Goal: Transaction & Acquisition: Purchase product/service

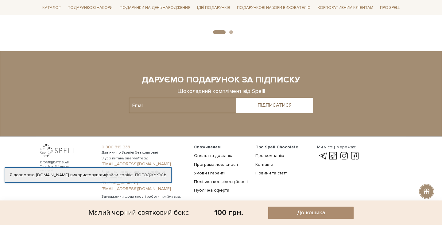
scroll to position [734, 0]
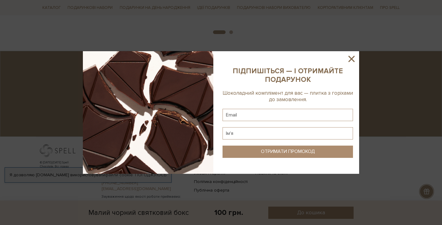
click at [352, 58] on icon at bounding box center [351, 59] width 6 height 6
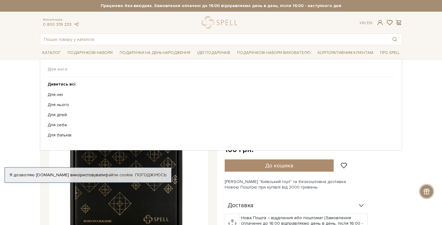
scroll to position [0, 0]
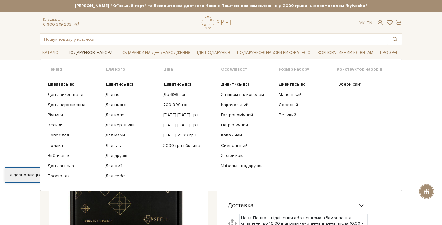
click at [95, 48] on link "Подарункові набори" at bounding box center [90, 53] width 50 height 10
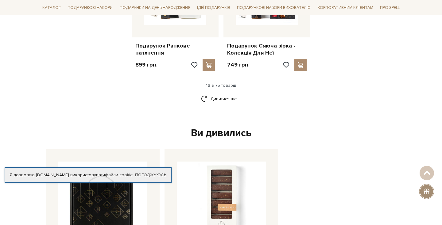
scroll to position [814, 0]
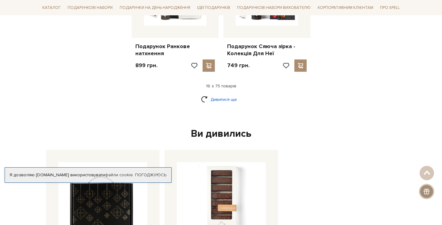
click at [220, 94] on link "Дивитися ще" at bounding box center [221, 99] width 40 height 11
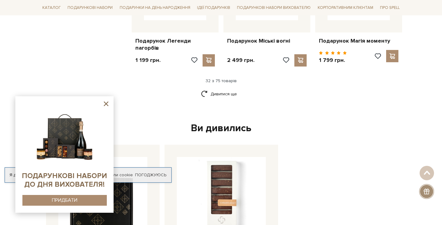
scroll to position [1459, 0]
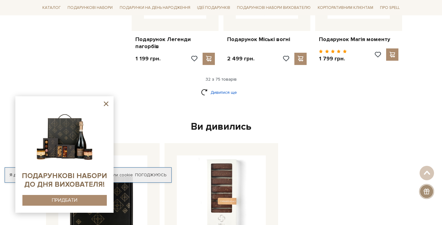
click at [221, 87] on link "Дивитися ще" at bounding box center [221, 92] width 40 height 11
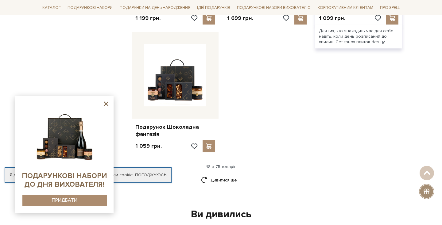
scroll to position [2155, 0]
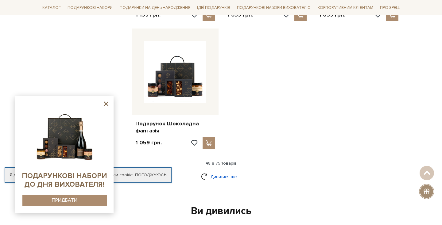
click at [216, 172] on link "Дивитися ще" at bounding box center [221, 177] width 40 height 11
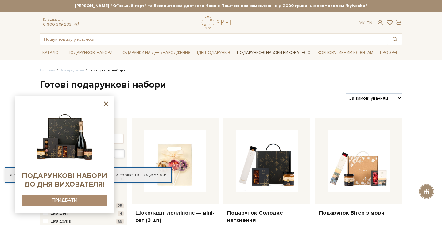
scroll to position [0, 0]
click at [107, 105] on icon at bounding box center [106, 104] width 5 height 5
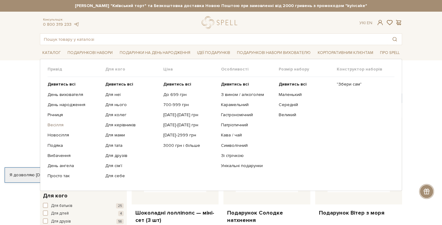
click at [56, 122] on link "Весілля" at bounding box center [74, 125] width 53 height 6
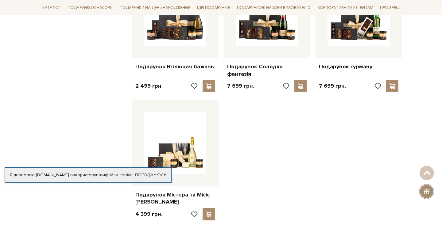
scroll to position [540, 0]
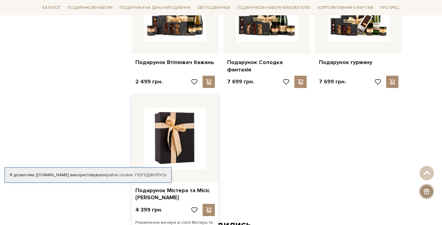
click at [176, 135] on img at bounding box center [175, 139] width 62 height 62
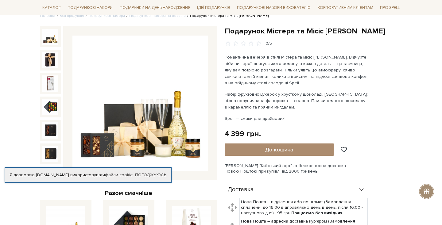
scroll to position [55, 0]
click at [140, 110] on img at bounding box center [140, 103] width 136 height 136
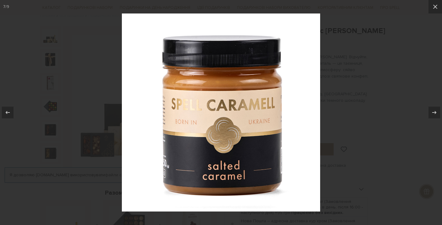
click at [413, 21] on div at bounding box center [221, 112] width 442 height 225
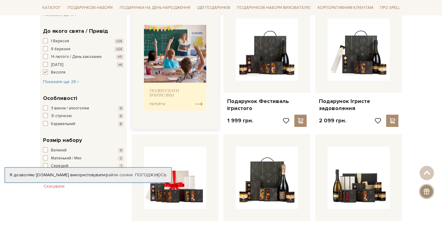
scroll to position [239, 0]
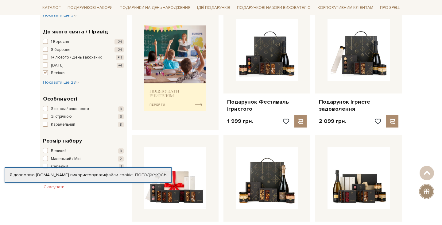
click at [60, 47] on span "8 березня" at bounding box center [60, 50] width 19 height 6
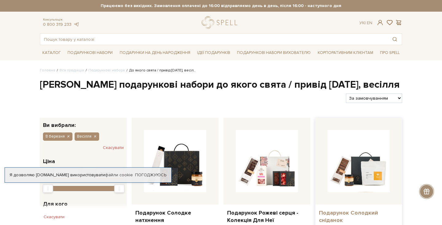
click at [329, 210] on link "Подарунок Солодкий сніданок" at bounding box center [359, 217] width 80 height 14
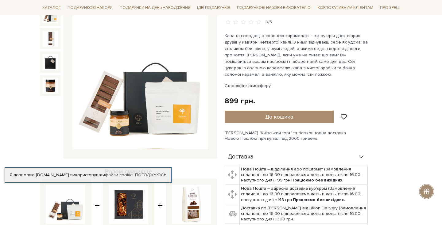
click at [139, 97] on img at bounding box center [140, 82] width 136 height 136
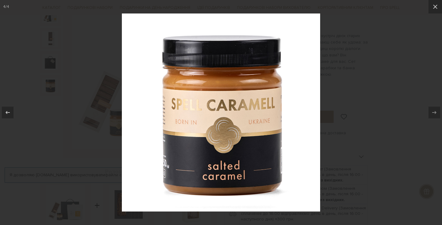
click at [412, 84] on div at bounding box center [221, 112] width 442 height 225
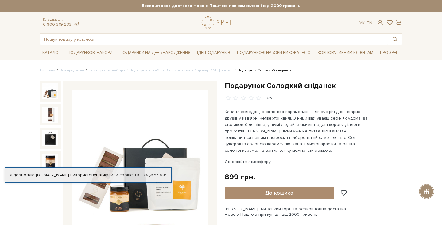
scroll to position [94, 0]
